Goal: Navigation & Orientation: Find specific page/section

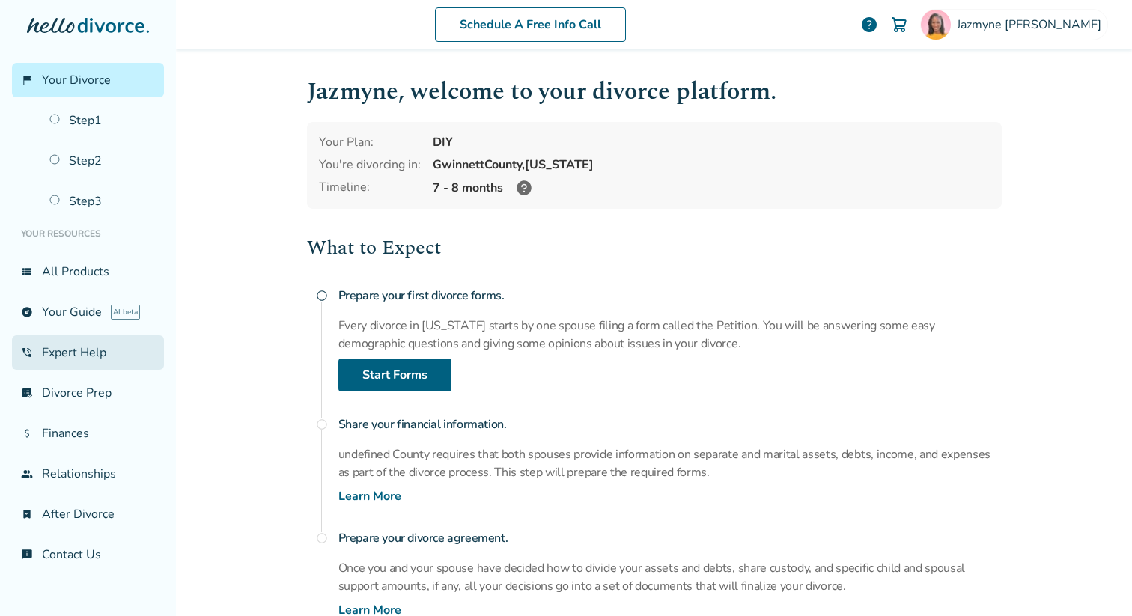
click at [67, 367] on link "phone_in_talk Expert Help" at bounding box center [88, 352] width 152 height 34
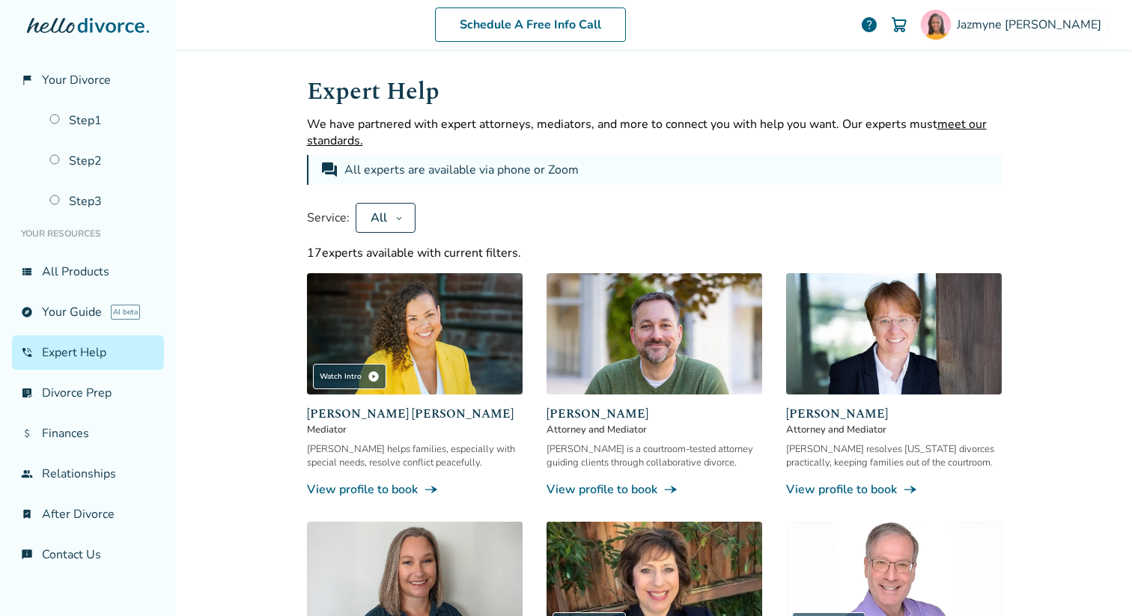
click at [390, 225] on button "All" at bounding box center [386, 218] width 60 height 30
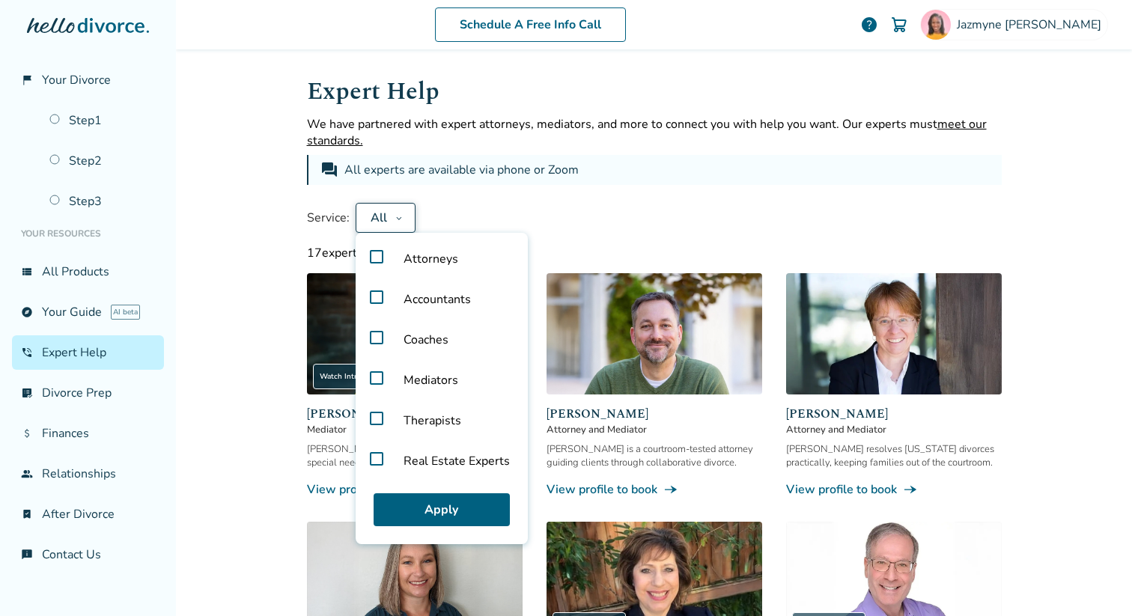
click at [374, 454] on label "Real Estate Experts" at bounding box center [442, 461] width 160 height 40
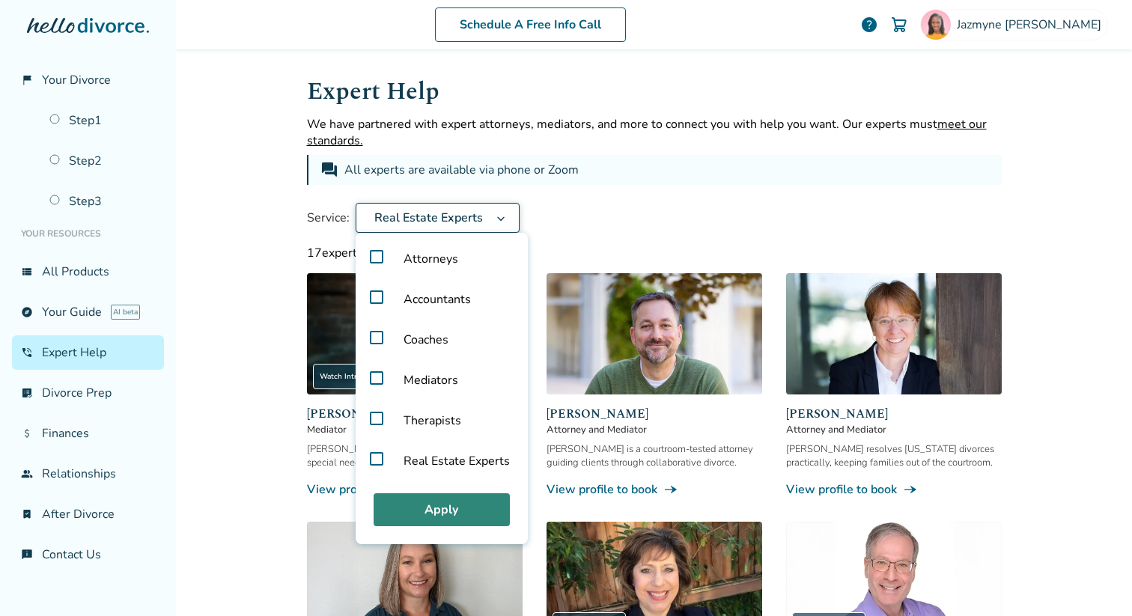
click at [408, 512] on button "Apply" at bounding box center [442, 509] width 136 height 33
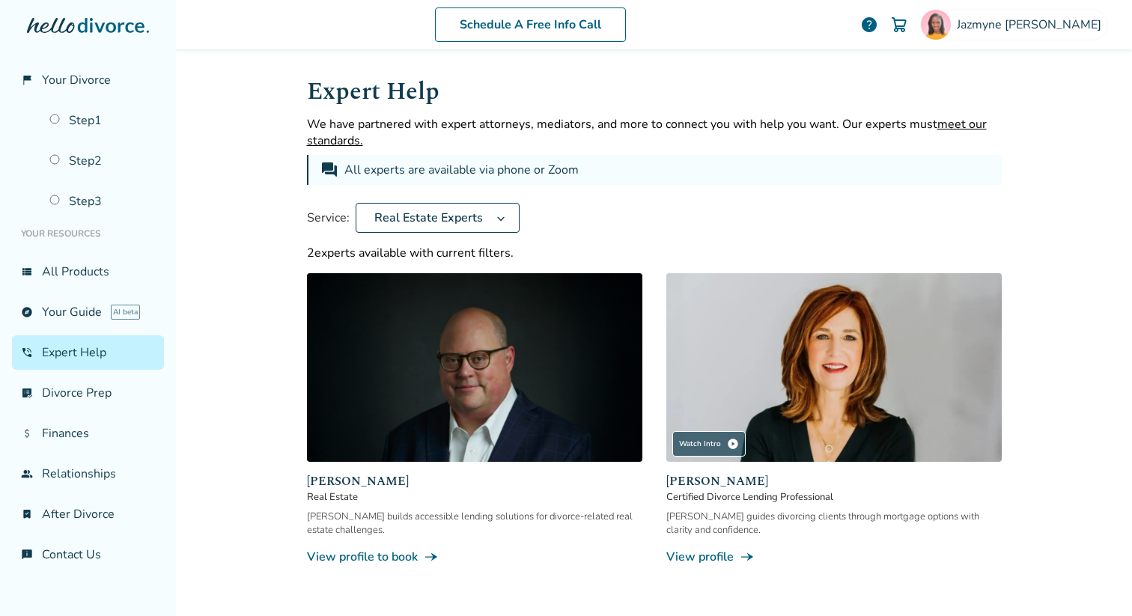
scroll to position [100, 0]
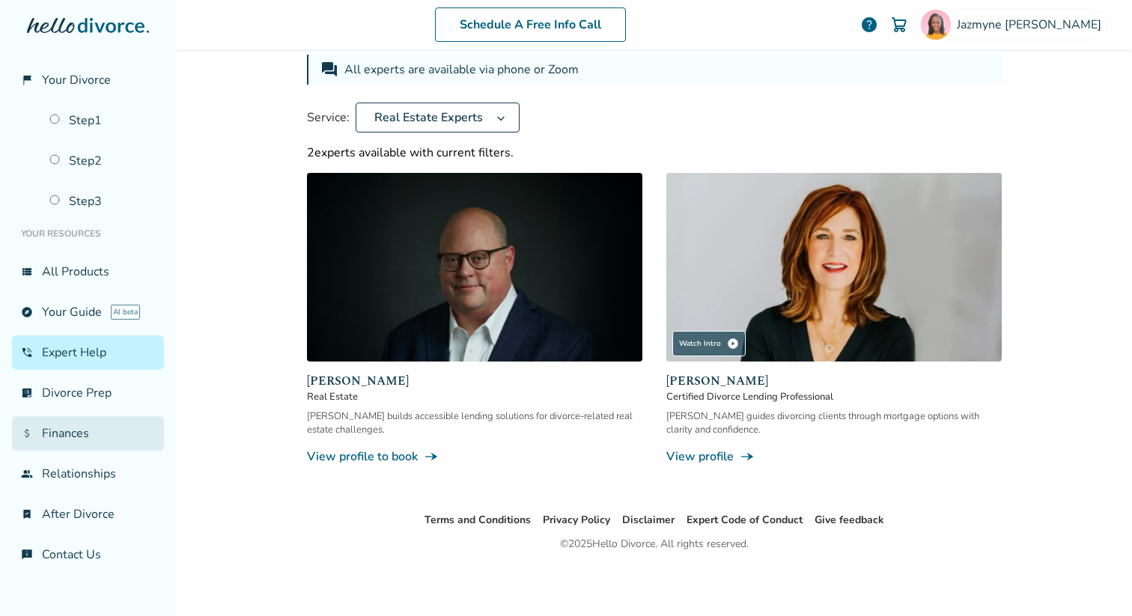
click at [63, 431] on link "attach_money Finances" at bounding box center [88, 433] width 152 height 34
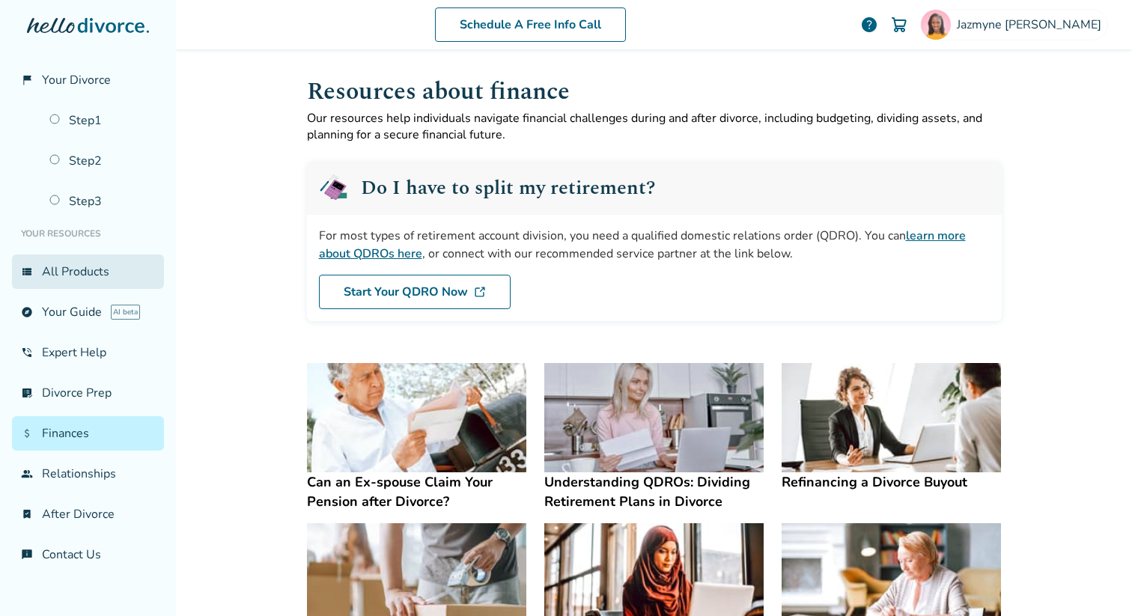
click at [91, 282] on link "view_list All Products" at bounding box center [88, 272] width 152 height 34
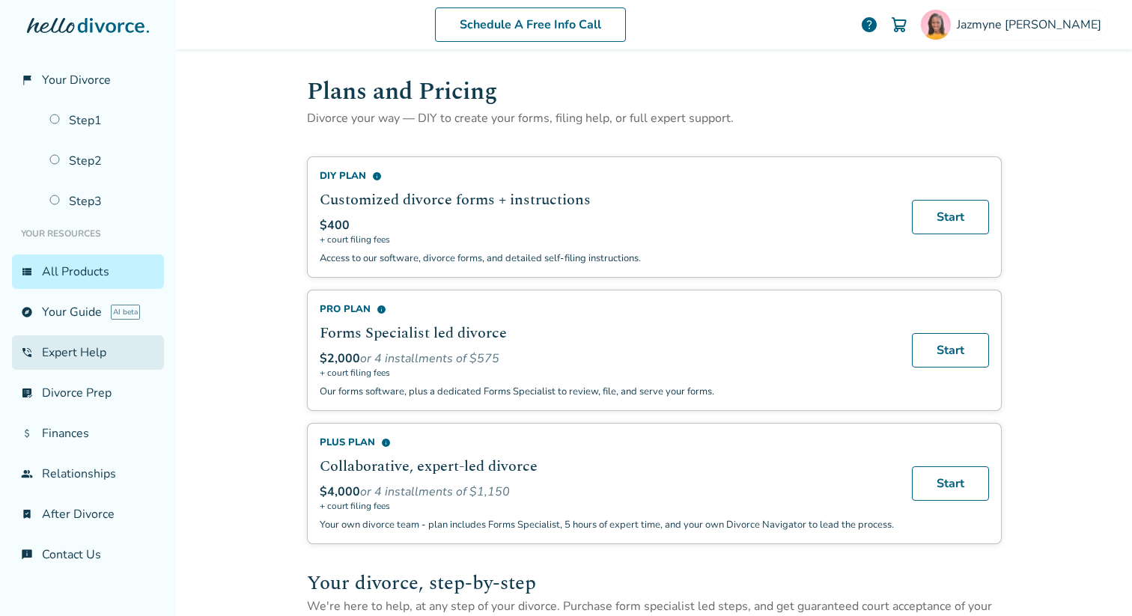
click at [55, 354] on link "phone_in_talk Expert Help" at bounding box center [88, 352] width 152 height 34
